Goal: Navigation & Orientation: Find specific page/section

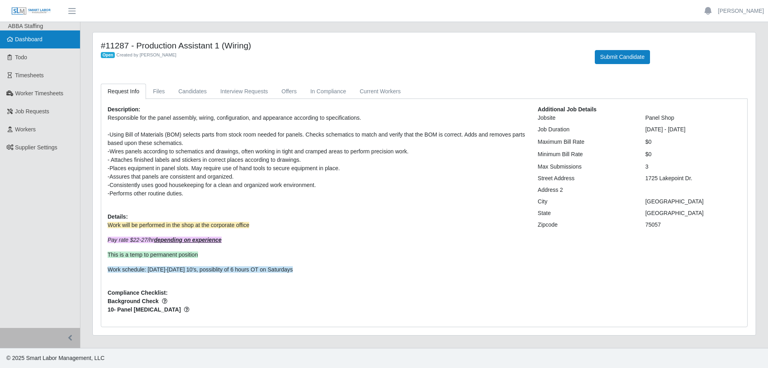
click at [35, 39] on span "Dashboard" at bounding box center [29, 39] width 28 height 6
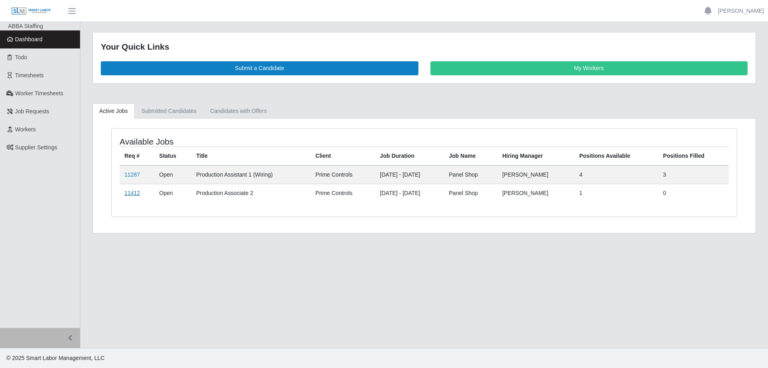
click at [134, 195] on link "11412" at bounding box center [132, 193] width 16 height 6
